Goal: Information Seeking & Learning: Learn about a topic

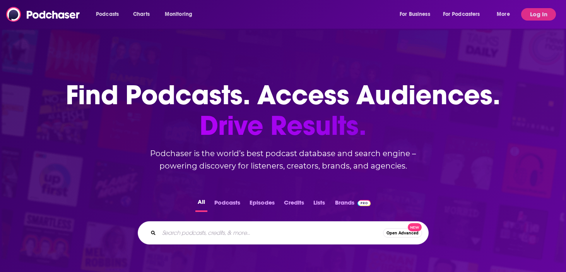
click at [189, 233] on input "Search podcasts, credits, & more..." at bounding box center [271, 232] width 224 height 12
type input "[PERSON_NAME]"
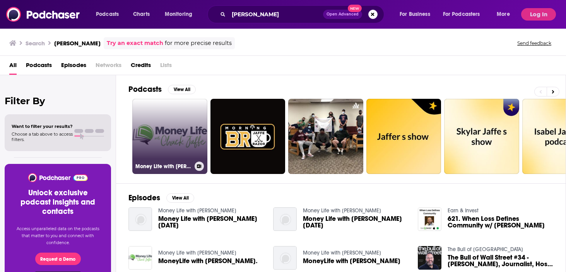
click at [191, 147] on link "Money Life with [PERSON_NAME]" at bounding box center [169, 136] width 75 height 75
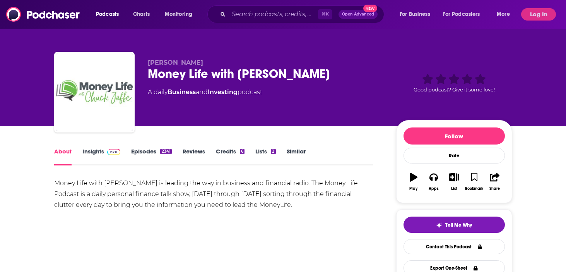
click at [141, 154] on link "Episodes 2341" at bounding box center [151, 157] width 40 height 18
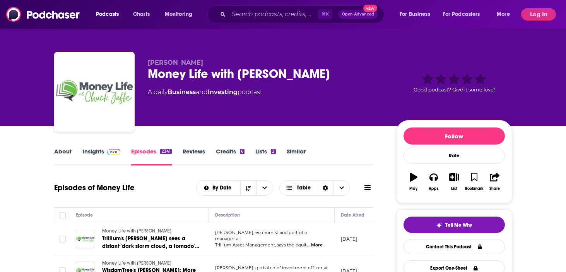
click at [93, 151] on link "Insights" at bounding box center [101, 157] width 38 height 18
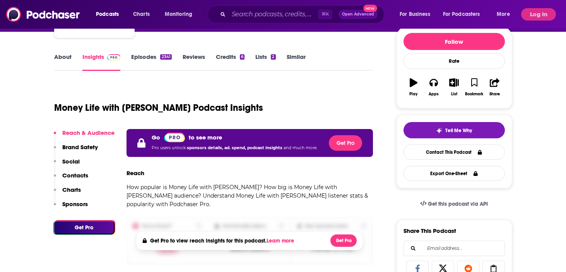
scroll to position [142, 0]
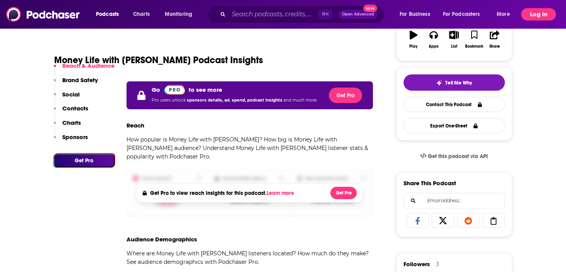
click at [543, 17] on button "Log In" at bounding box center [539, 14] width 35 height 12
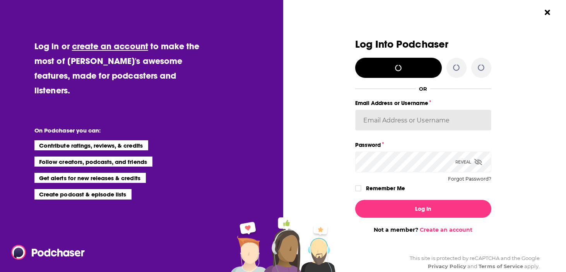
type input "CharlotteStaley"
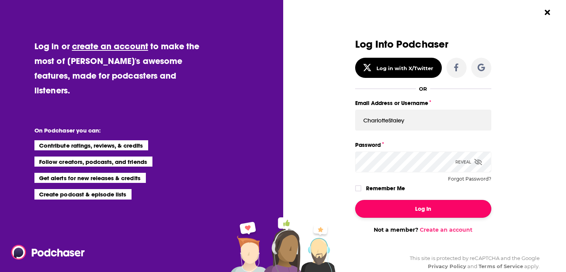
click at [405, 210] on button "Log In" at bounding box center [423, 209] width 136 height 18
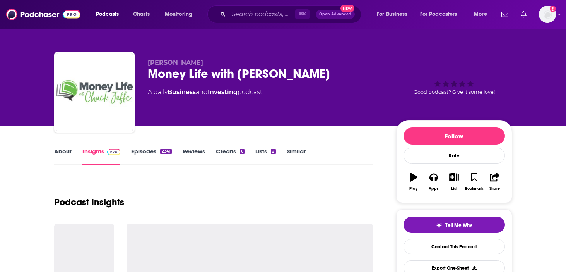
scroll to position [142, 0]
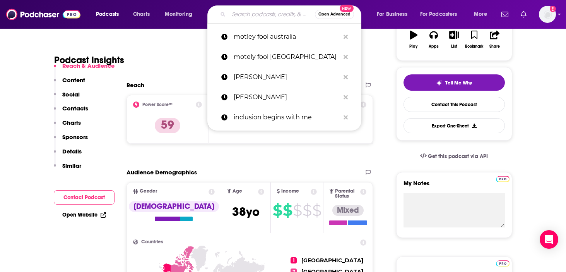
click at [251, 15] on input "Search podcasts, credits, & more..." at bounding box center [272, 14] width 86 height 12
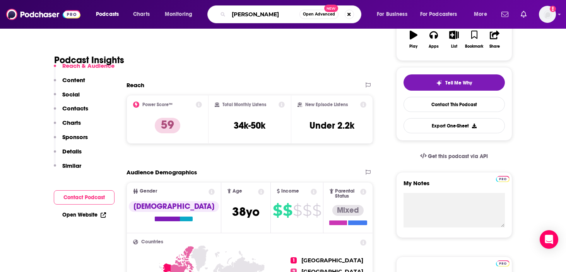
type input "[PERSON_NAME]"
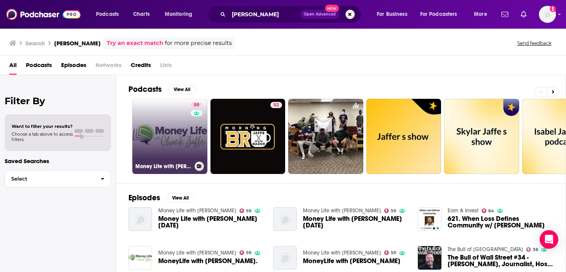
click at [160, 129] on link "59 Money Life with [PERSON_NAME]" at bounding box center [169, 136] width 75 height 75
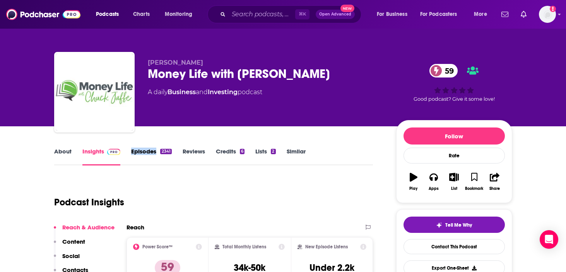
click at [58, 156] on link "About" at bounding box center [62, 157] width 17 height 18
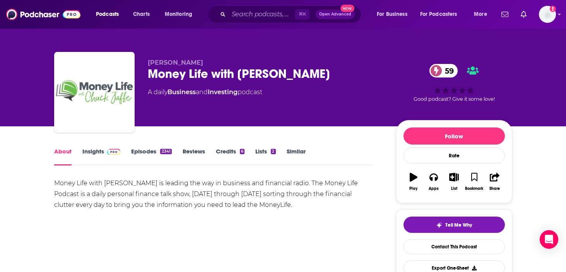
click at [87, 153] on link "Insights" at bounding box center [101, 157] width 38 height 18
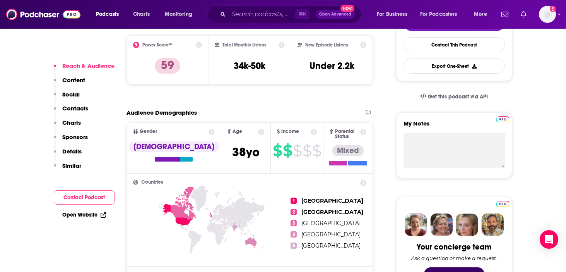
scroll to position [280, 0]
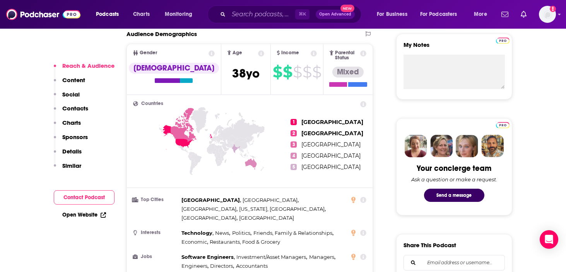
click at [72, 78] on p "Content" at bounding box center [73, 79] width 23 height 7
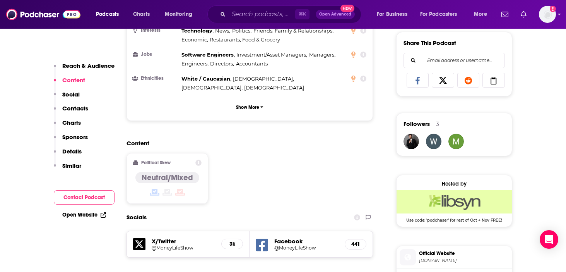
scroll to position [484, 0]
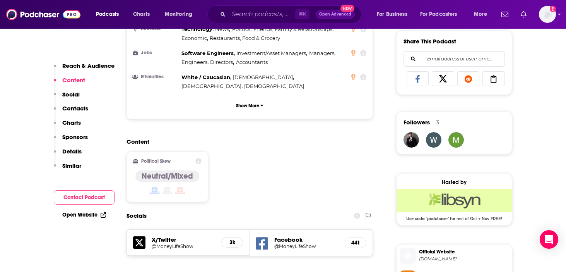
click at [77, 66] on p "Reach & Audience" at bounding box center [88, 65] width 52 height 7
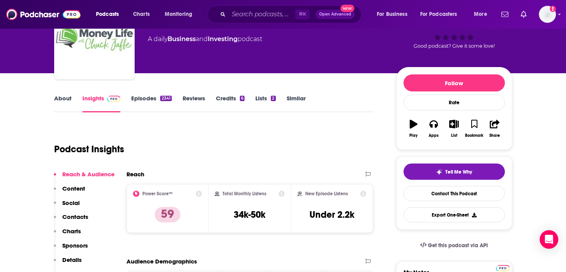
scroll to position [56, 0]
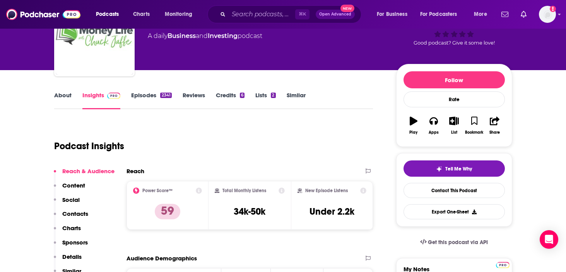
click at [61, 96] on link "About" at bounding box center [62, 100] width 17 height 18
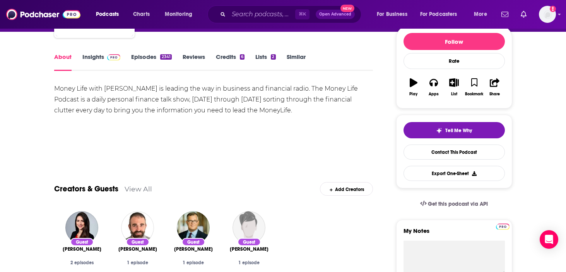
scroll to position [96, 0]
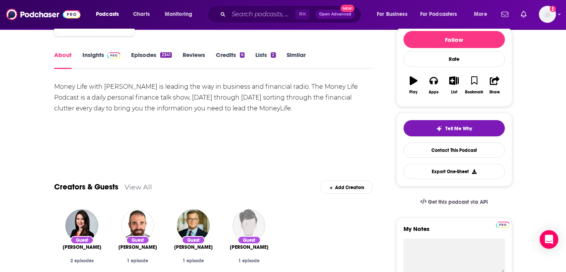
click at [142, 50] on div "About Insights Episodes 2341 Reviews Credits 6 Lists 2 Similar" at bounding box center [213, 59] width 319 height 19
click at [143, 56] on link "Episodes 2341" at bounding box center [151, 60] width 40 height 18
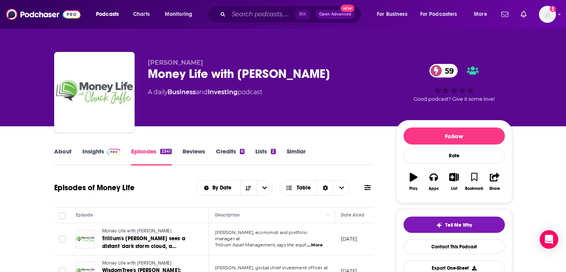
click at [67, 150] on link "About" at bounding box center [62, 157] width 17 height 18
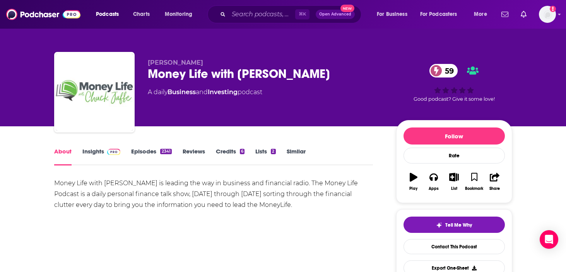
click at [100, 149] on link "Insights" at bounding box center [101, 157] width 38 height 18
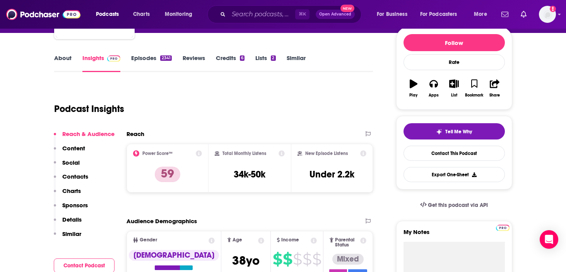
click at [74, 149] on p "Content" at bounding box center [73, 147] width 23 height 7
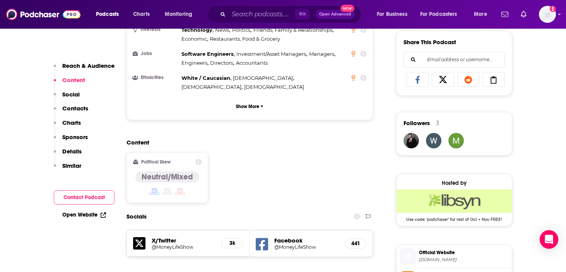
scroll to position [484, 0]
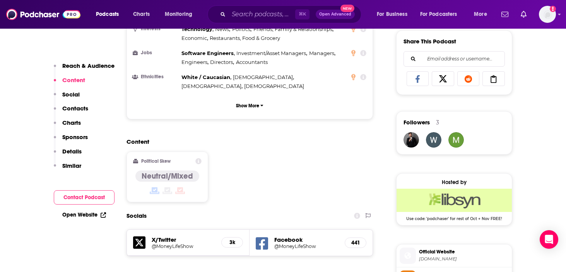
click at [70, 152] on p "Details" at bounding box center [71, 151] width 19 height 7
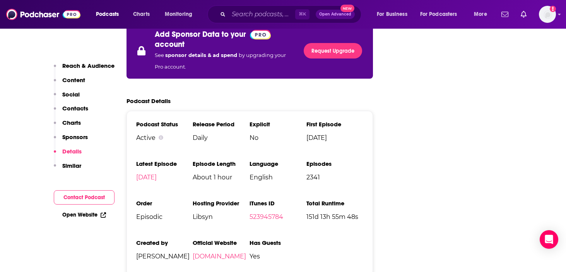
scroll to position [1089, 0]
click at [217, 253] on link "[DOMAIN_NAME]" at bounding box center [219, 256] width 53 height 7
click at [89, 65] on p "Reach & Audience" at bounding box center [88, 65] width 52 height 7
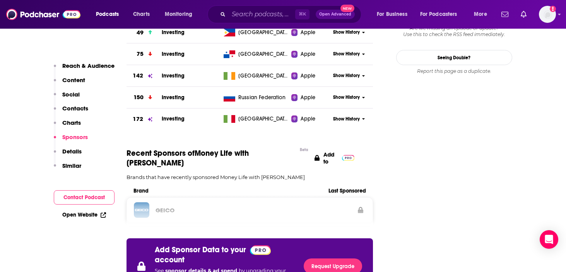
scroll to position [875, 0]
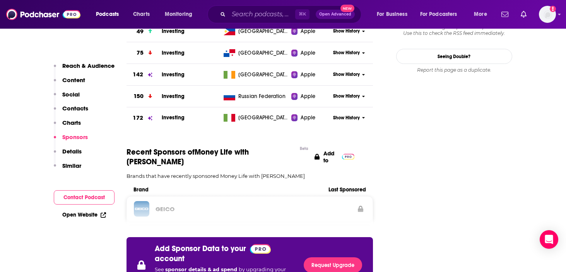
click at [91, 63] on p "Reach & Audience" at bounding box center [88, 65] width 52 height 7
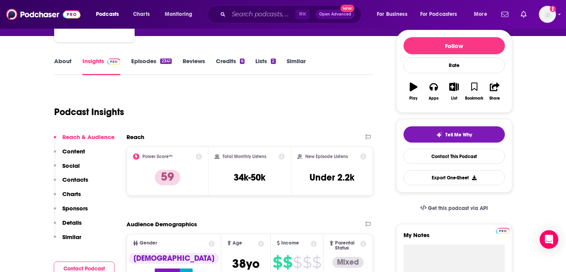
scroll to position [89, 0]
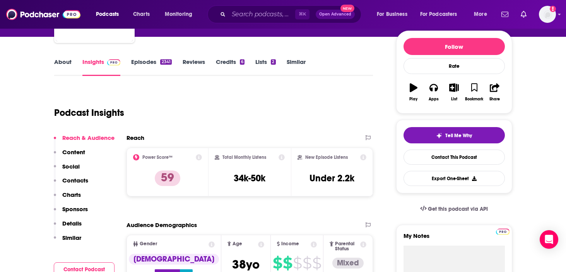
click at [146, 60] on link "Episodes 2341" at bounding box center [151, 67] width 40 height 18
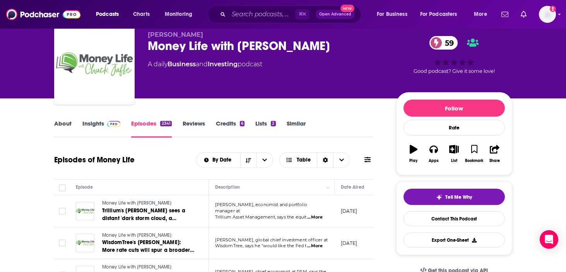
scroll to position [28, 0]
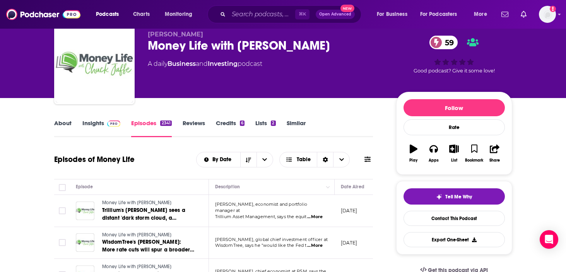
click at [62, 122] on link "About" at bounding box center [62, 128] width 17 height 18
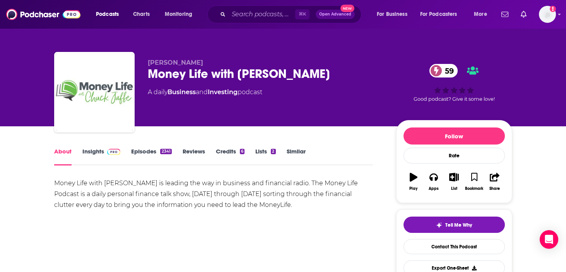
click at [233, 153] on link "Credits 6" at bounding box center [230, 157] width 29 height 18
